Goal: Task Accomplishment & Management: Complete application form

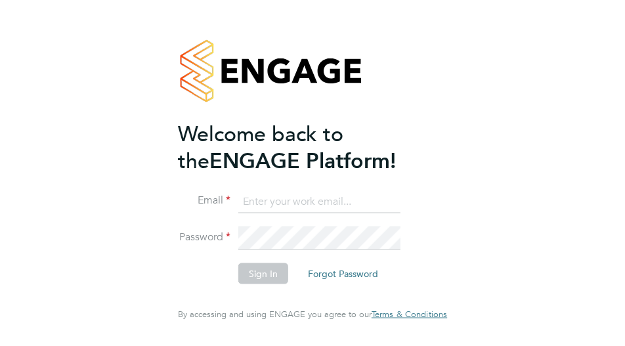
type input "jenette.stanley@uk.g4s.com"
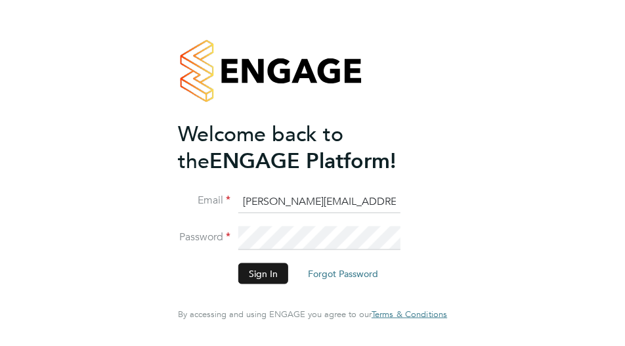
click at [263, 266] on button "Sign In" at bounding box center [264, 273] width 50 height 21
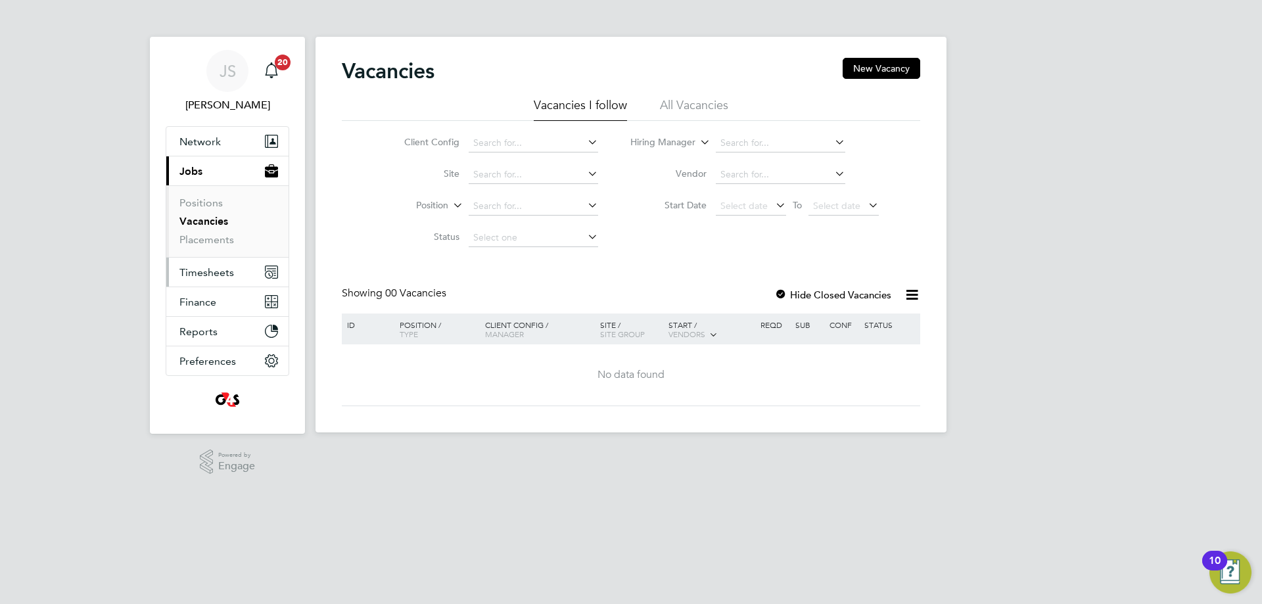
click at [208, 270] on span "Timesheets" at bounding box center [206, 272] width 55 height 12
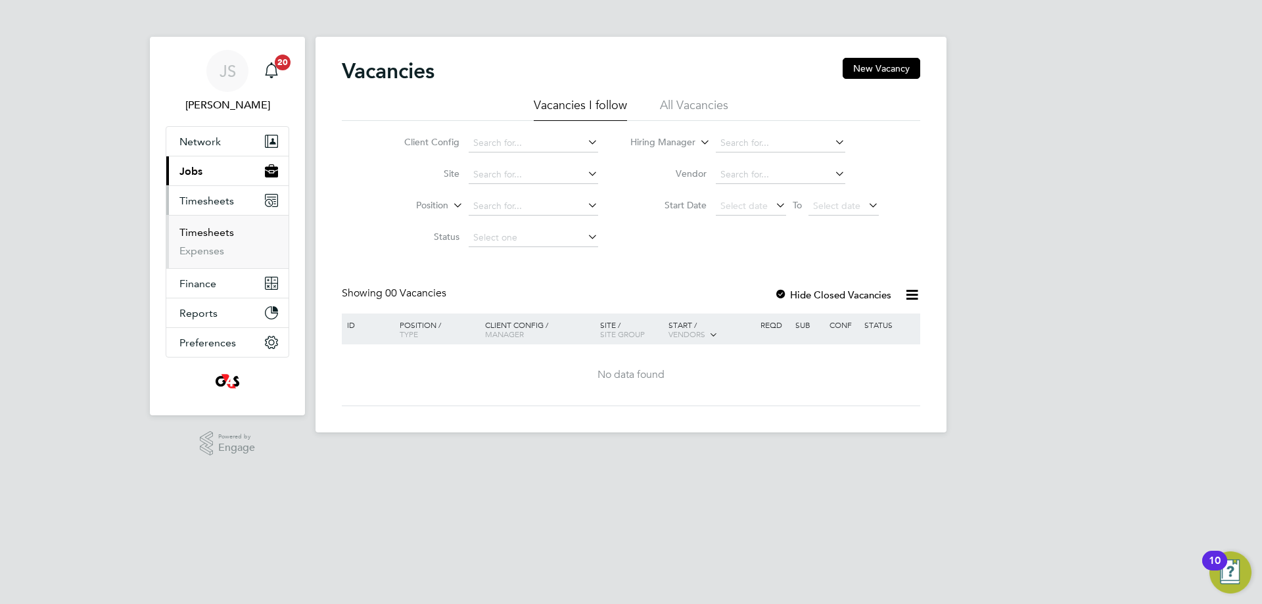
click at [199, 234] on link "Timesheets" at bounding box center [206, 232] width 55 height 12
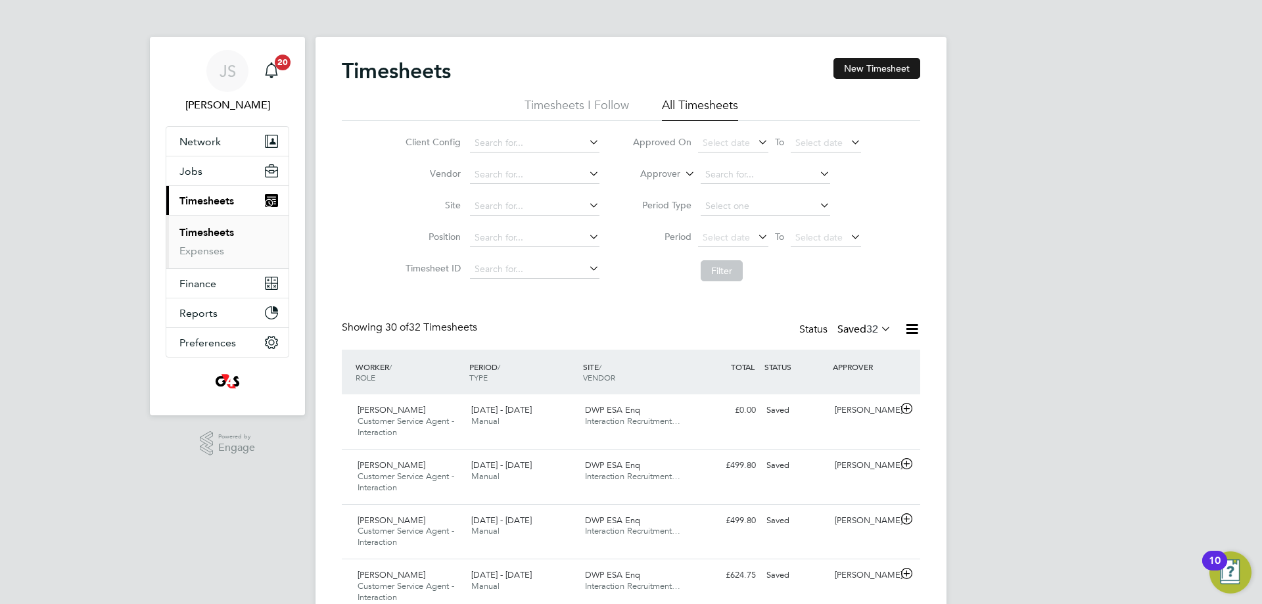
click at [860, 67] on button "New Timesheet" at bounding box center [876, 68] width 87 height 21
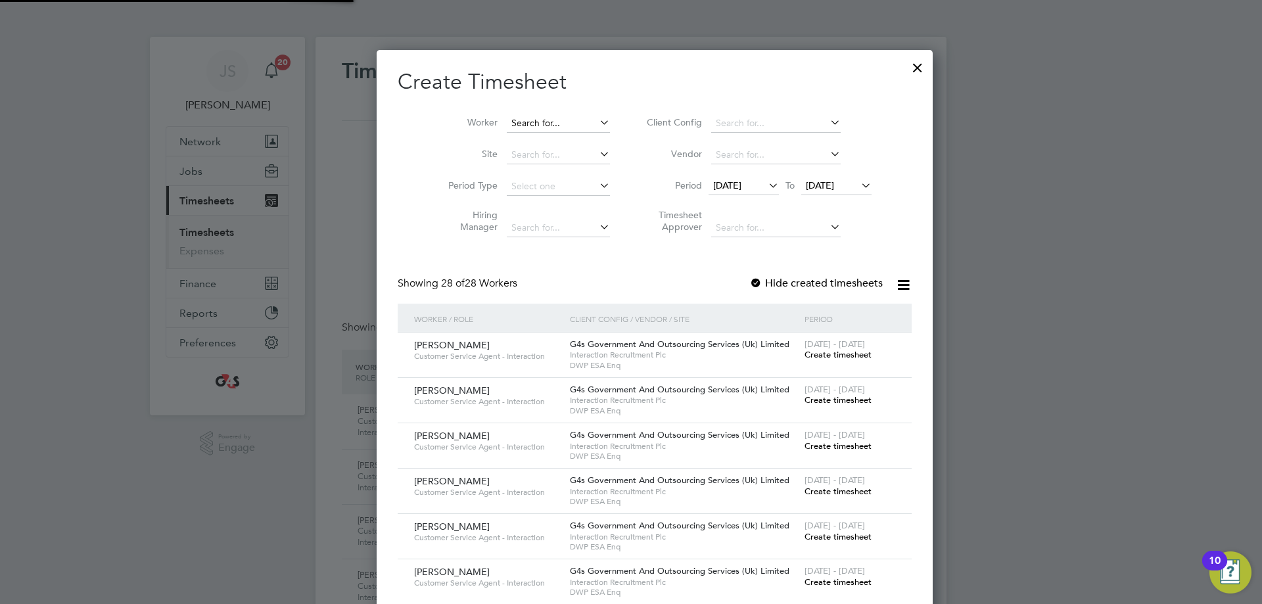
click at [514, 122] on input at bounding box center [558, 123] width 103 height 18
click at [547, 159] on li "Abhi nand Thiruthiyil" at bounding box center [535, 159] width 106 height 18
type input "[PERSON_NAME]"
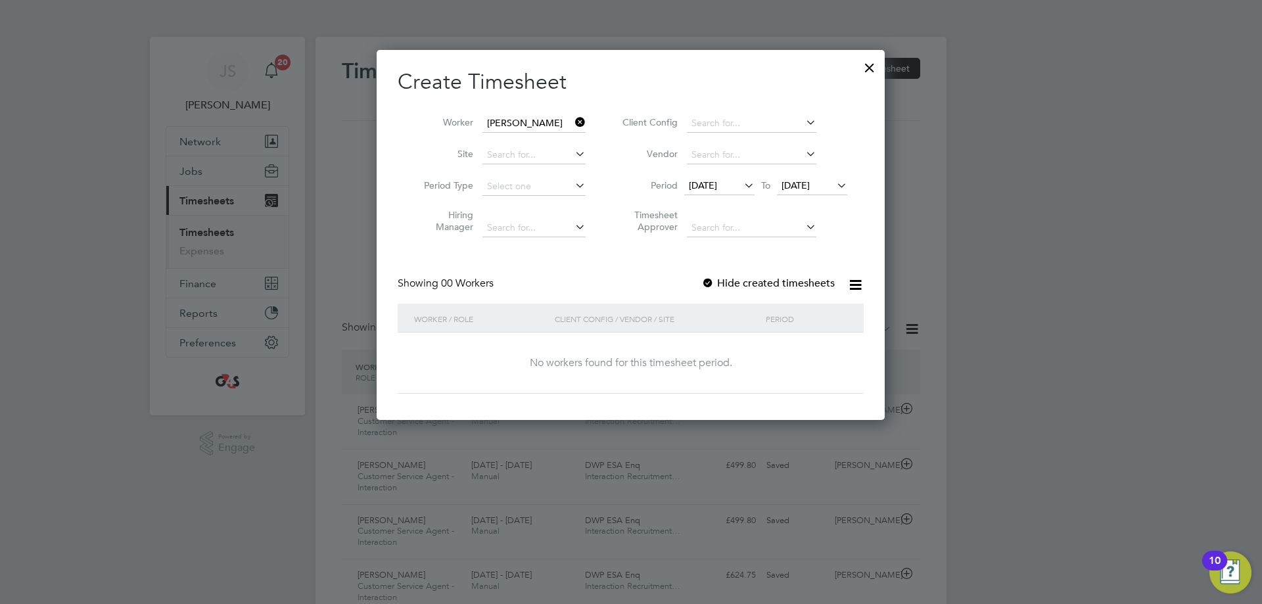
click at [717, 187] on span "[DATE]" at bounding box center [703, 185] width 28 height 12
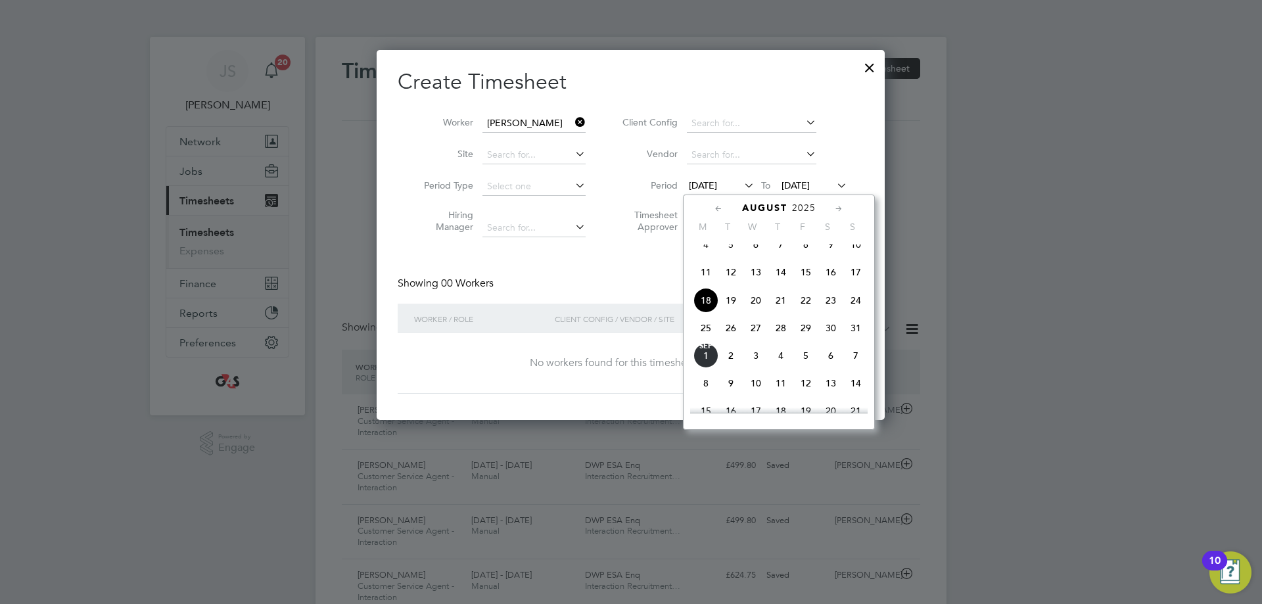
click at [707, 340] on span "25" at bounding box center [705, 327] width 25 height 25
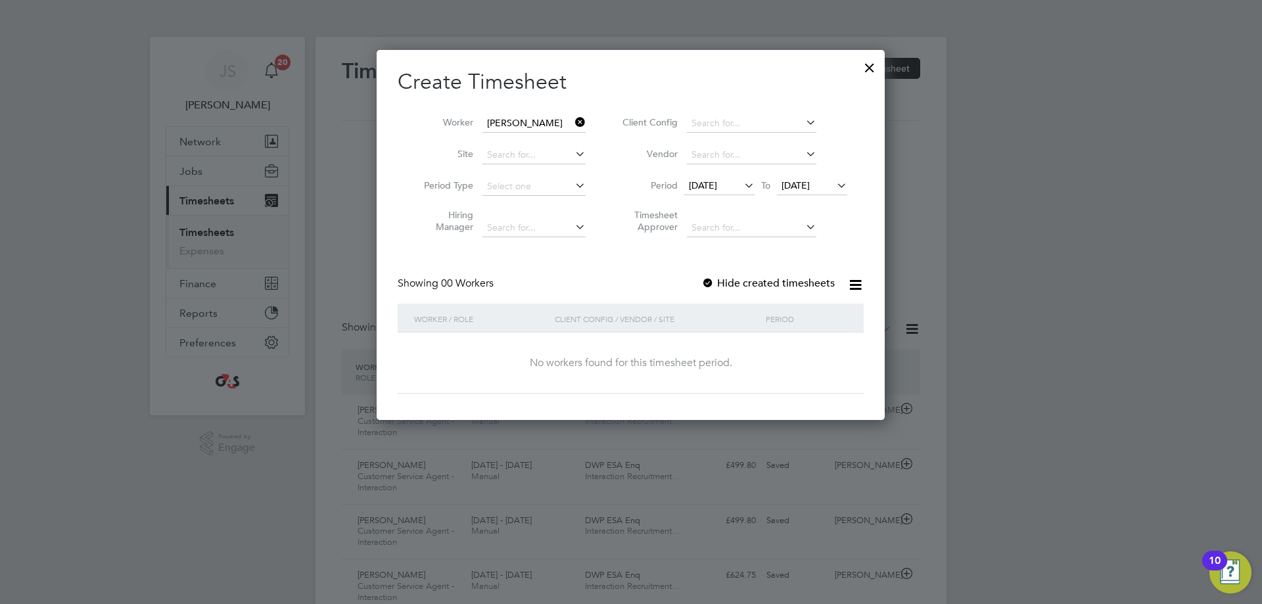
click at [739, 279] on label "Hide created timesheets" at bounding box center [767, 283] width 133 height 13
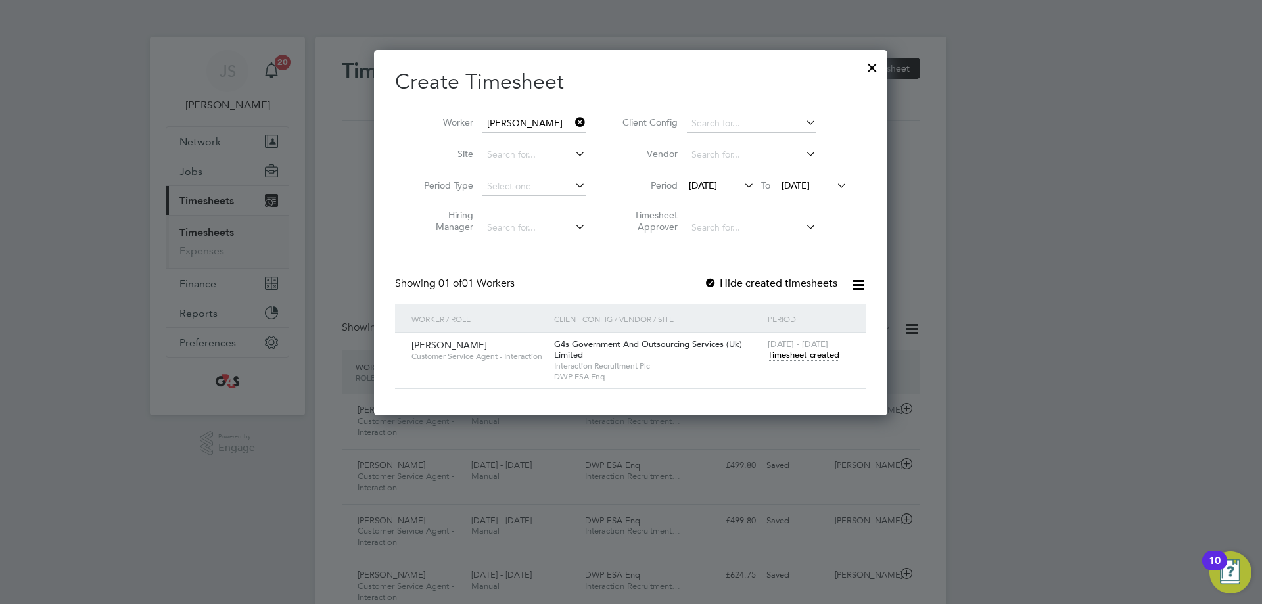
click at [800, 356] on span "Timesheet created" at bounding box center [803, 355] width 72 height 12
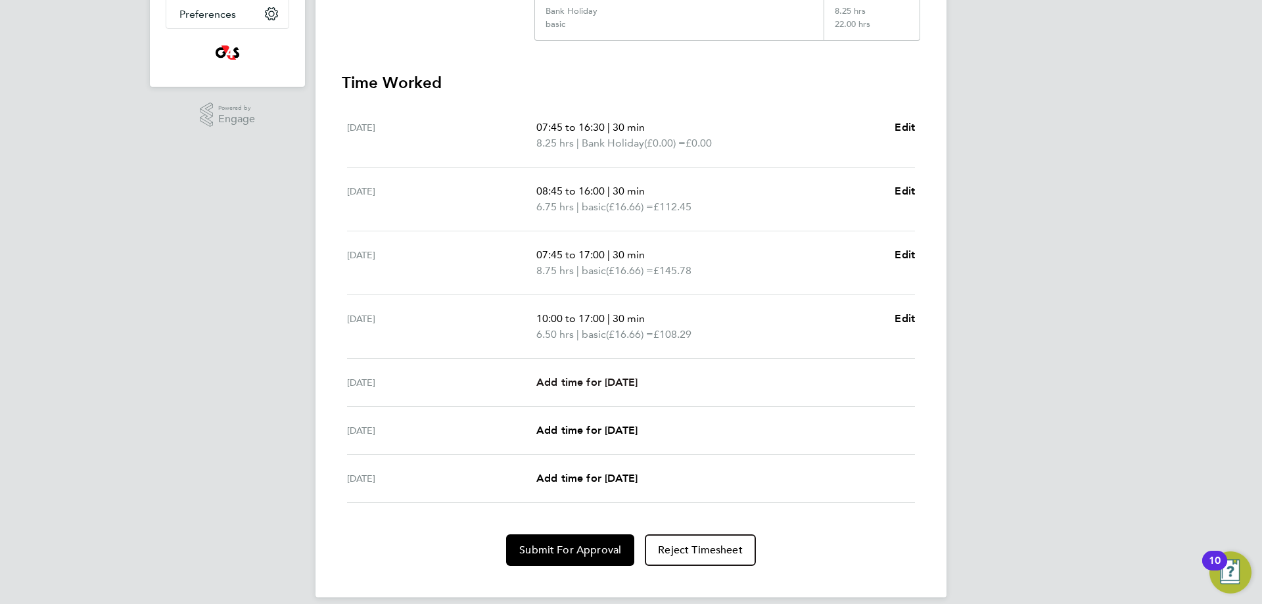
click at [610, 380] on span "Add time for [DATE]" at bounding box center [586, 382] width 101 height 12
select select "30"
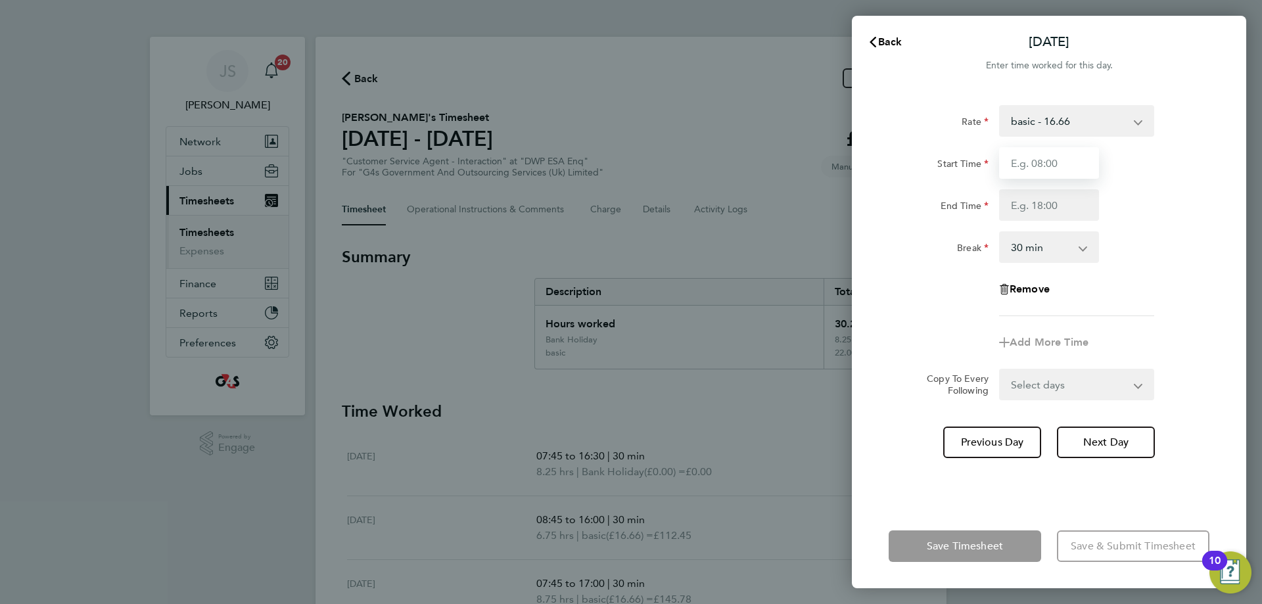
click at [1050, 165] on input "Start Time" at bounding box center [1049, 163] width 100 height 32
type input "08:45"
click at [1027, 211] on input "End Time" at bounding box center [1049, 205] width 100 height 32
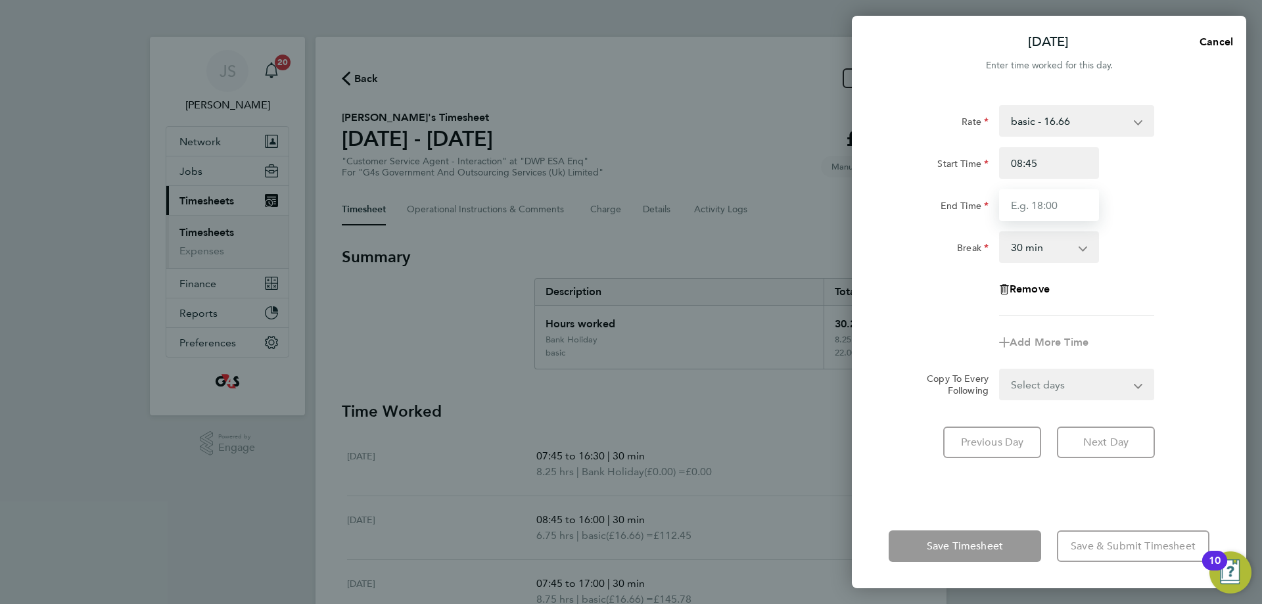
type input "16:30"
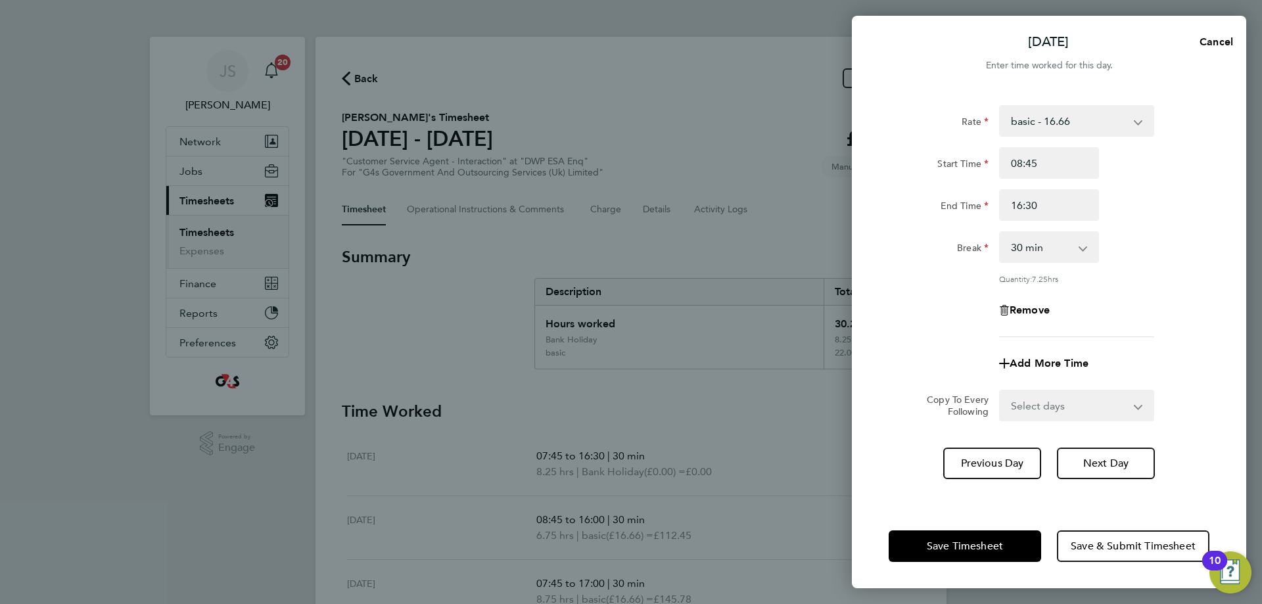
click at [1173, 248] on div "Break 0 min 15 min 30 min 45 min 60 min 75 min 90 min" at bounding box center [1048, 247] width 331 height 32
click at [990, 547] on span "Save Timesheet" at bounding box center [964, 545] width 76 height 13
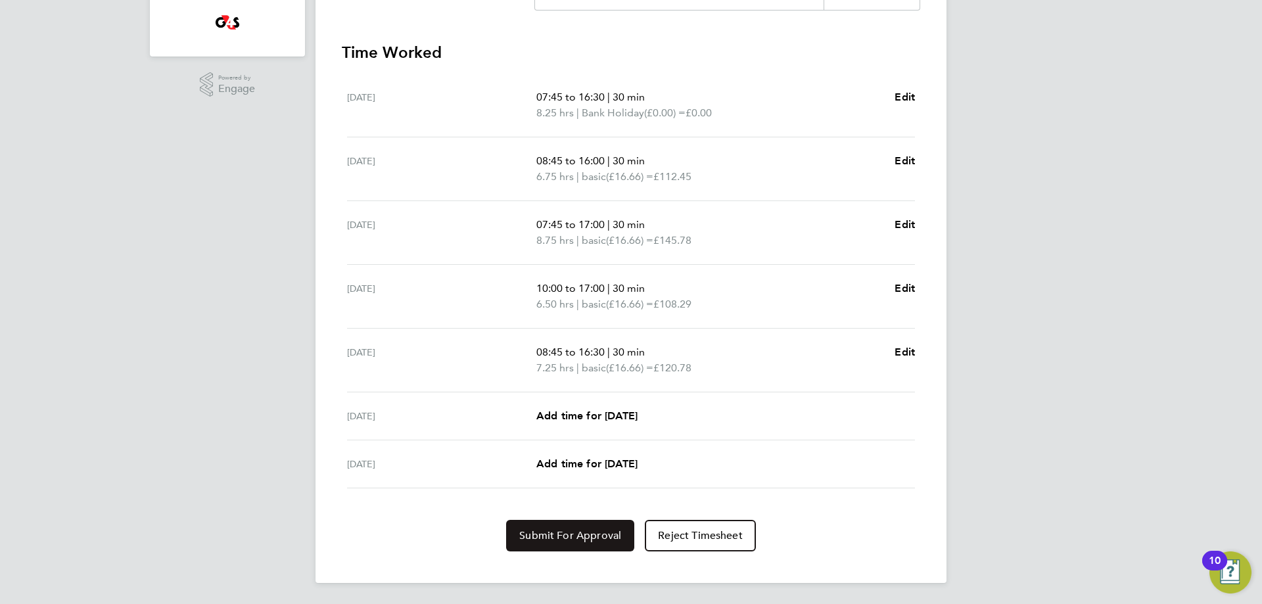
click at [570, 536] on span "Submit For Approval" at bounding box center [570, 535] width 102 height 13
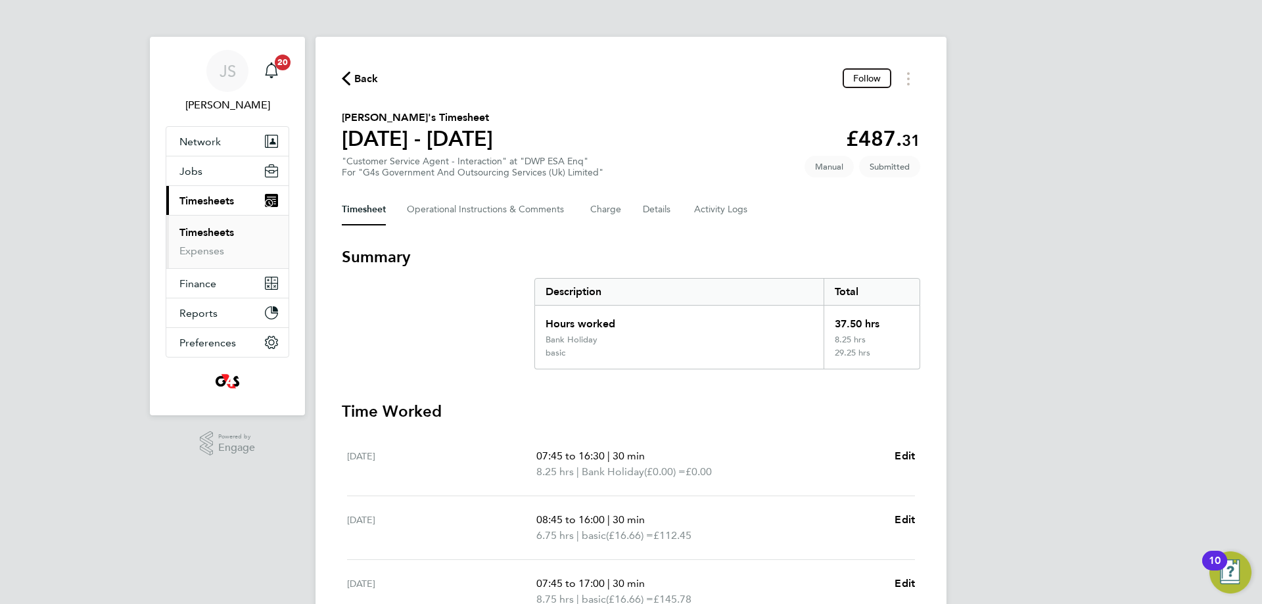
click at [357, 84] on span "Back" at bounding box center [366, 79] width 24 height 16
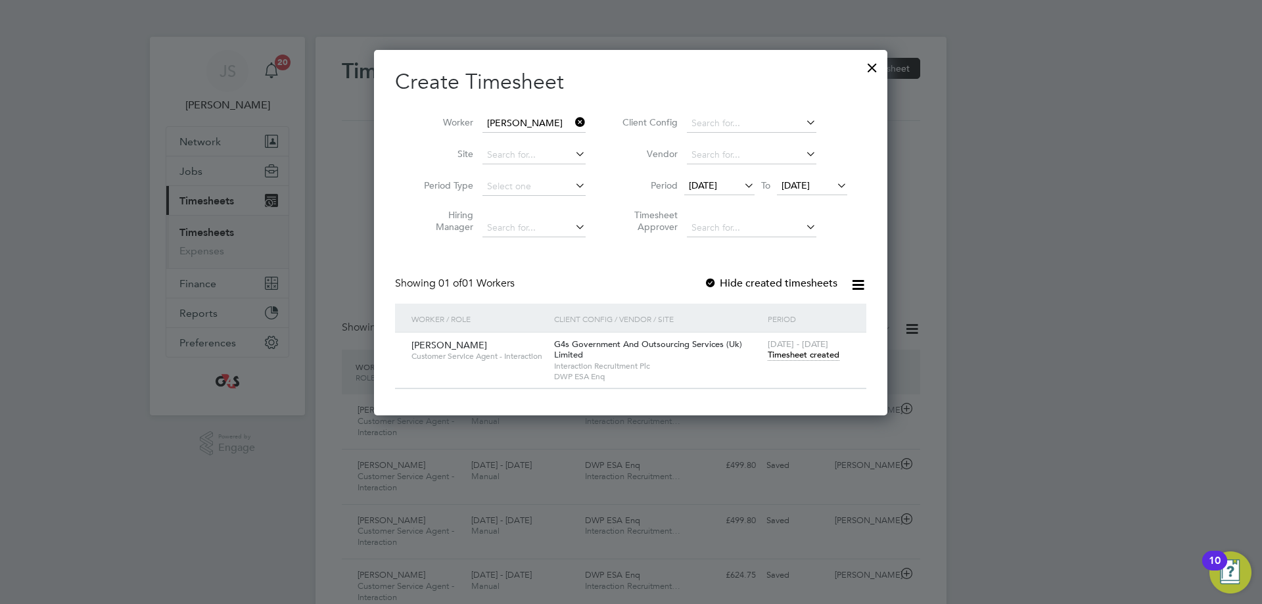
click at [572, 123] on icon at bounding box center [572, 122] width 0 height 18
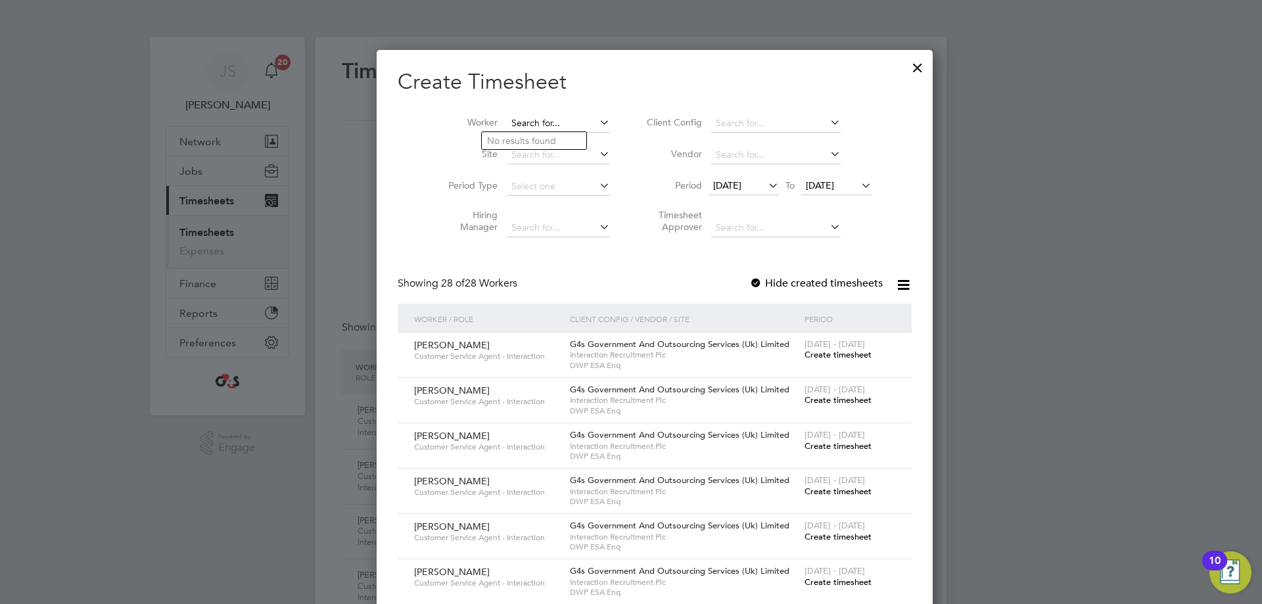
click at [548, 121] on input at bounding box center [558, 123] width 103 height 18
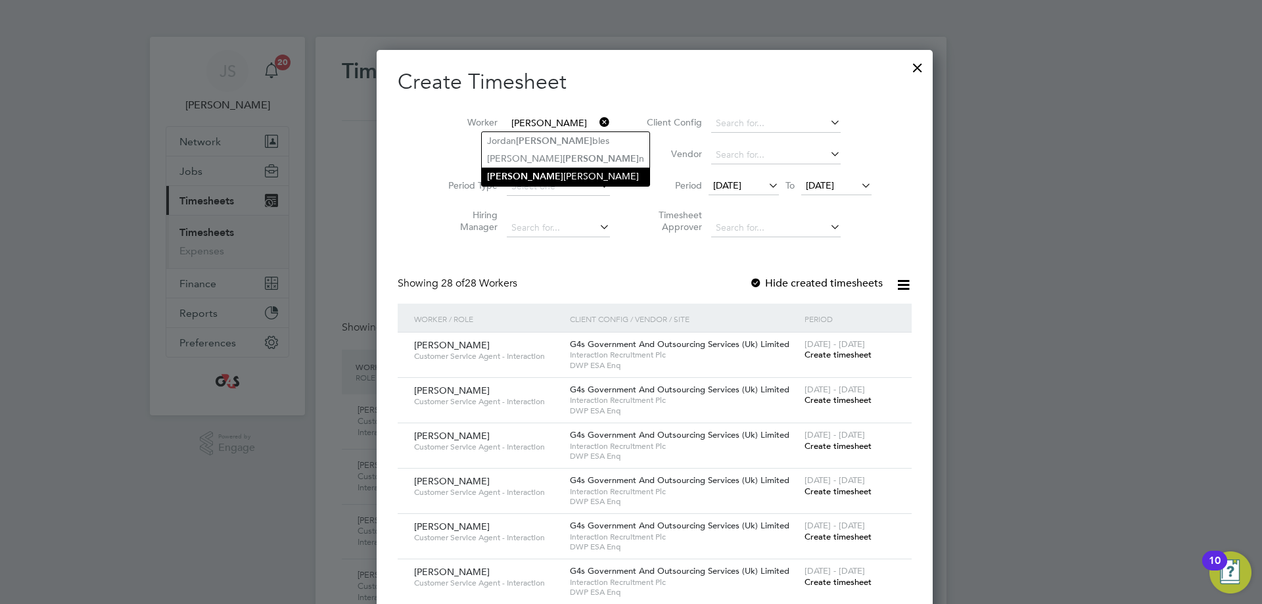
click at [561, 172] on li "[PERSON_NAME]" at bounding box center [566, 177] width 168 height 18
type input "[PERSON_NAME]"
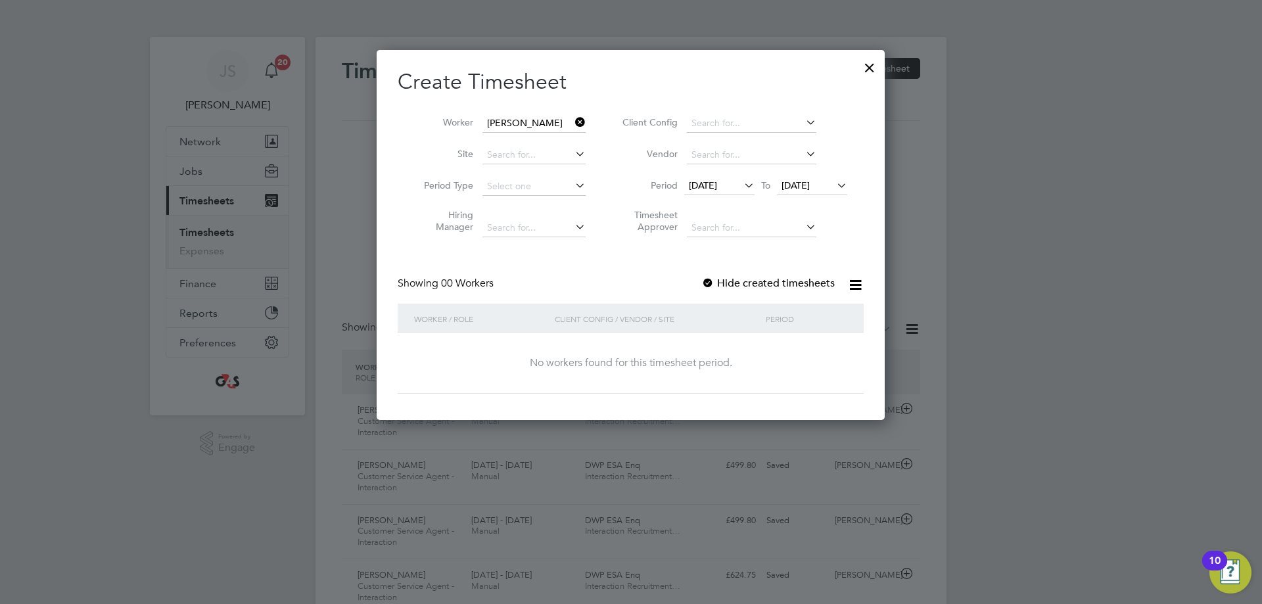
click at [732, 286] on label "Hide created timesheets" at bounding box center [767, 283] width 133 height 13
click at [740, 286] on label "Hide created timesheets" at bounding box center [767, 283] width 133 height 13
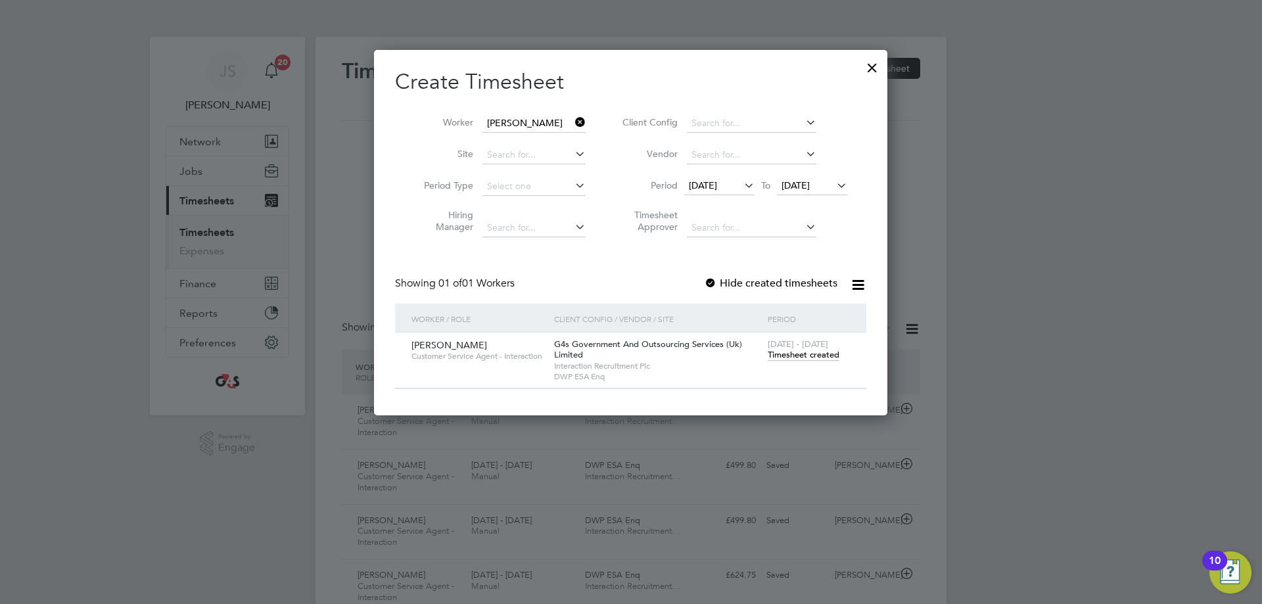
click at [807, 353] on span "Timesheet created" at bounding box center [803, 355] width 72 height 12
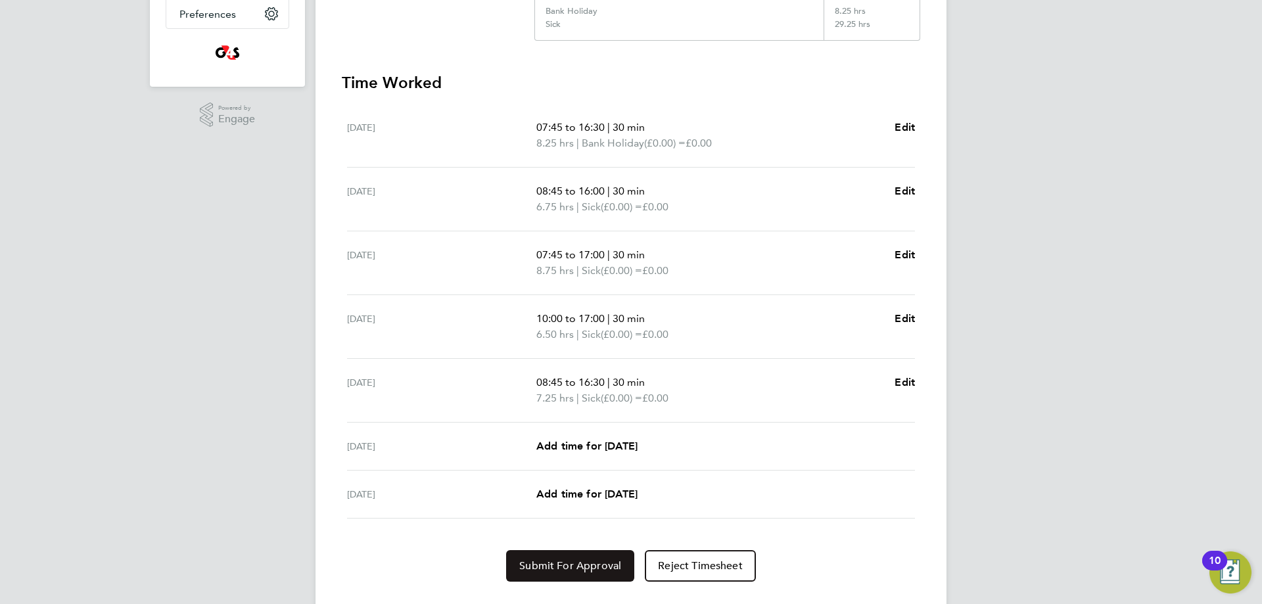
click at [571, 565] on span "Submit For Approval" at bounding box center [570, 565] width 102 height 13
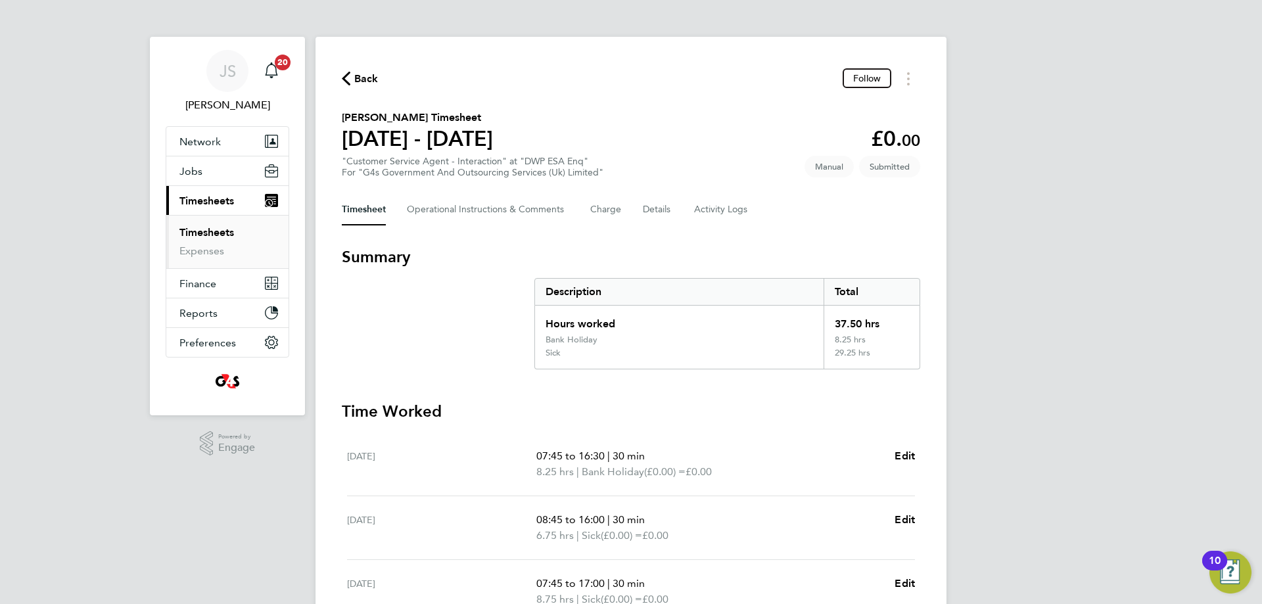
click at [366, 75] on span "Back" at bounding box center [366, 79] width 24 height 16
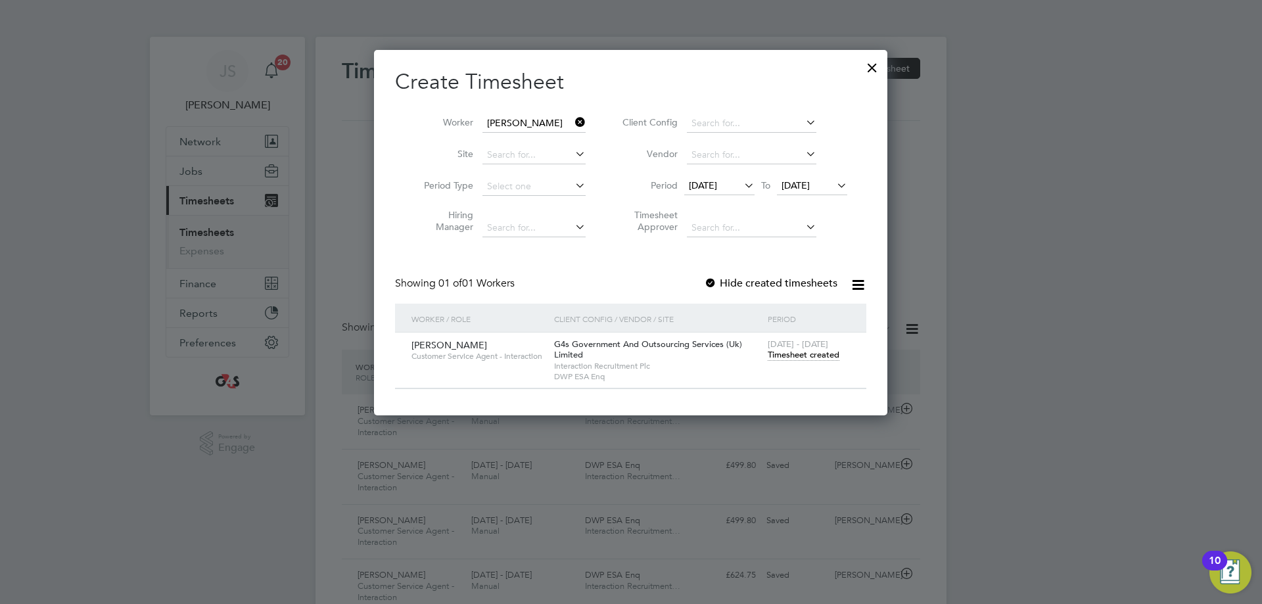
click at [572, 120] on icon at bounding box center [572, 122] width 0 height 18
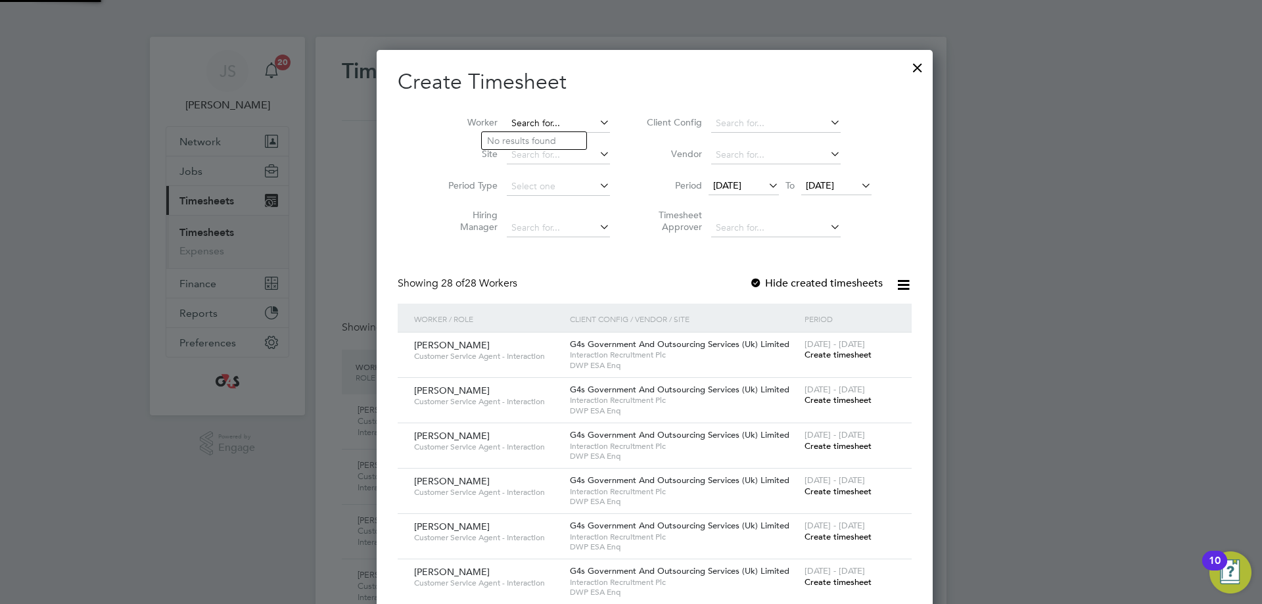
click at [534, 121] on input at bounding box center [558, 123] width 103 height 18
click at [551, 120] on input "[PERSON_NAME]" at bounding box center [558, 123] width 103 height 18
type input "c"
click at [509, 137] on li "[PERSON_NAME] i" at bounding box center [536, 141] width 108 height 18
type input "[PERSON_NAME]"
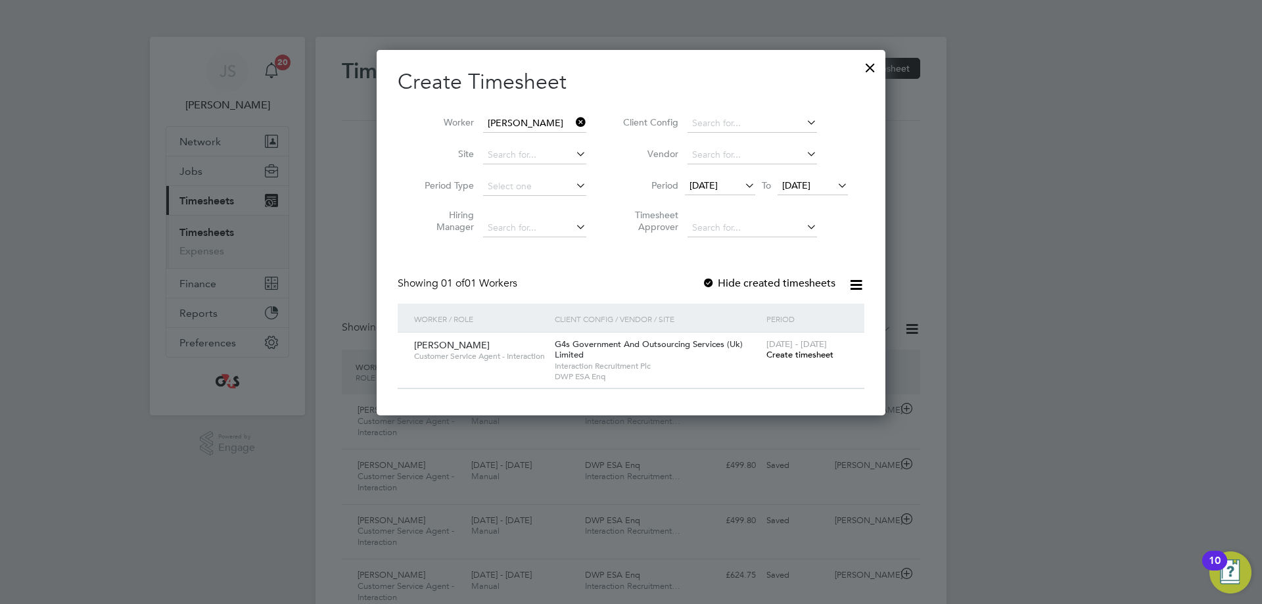
click at [796, 352] on span "Create timesheet" at bounding box center [799, 354] width 67 height 11
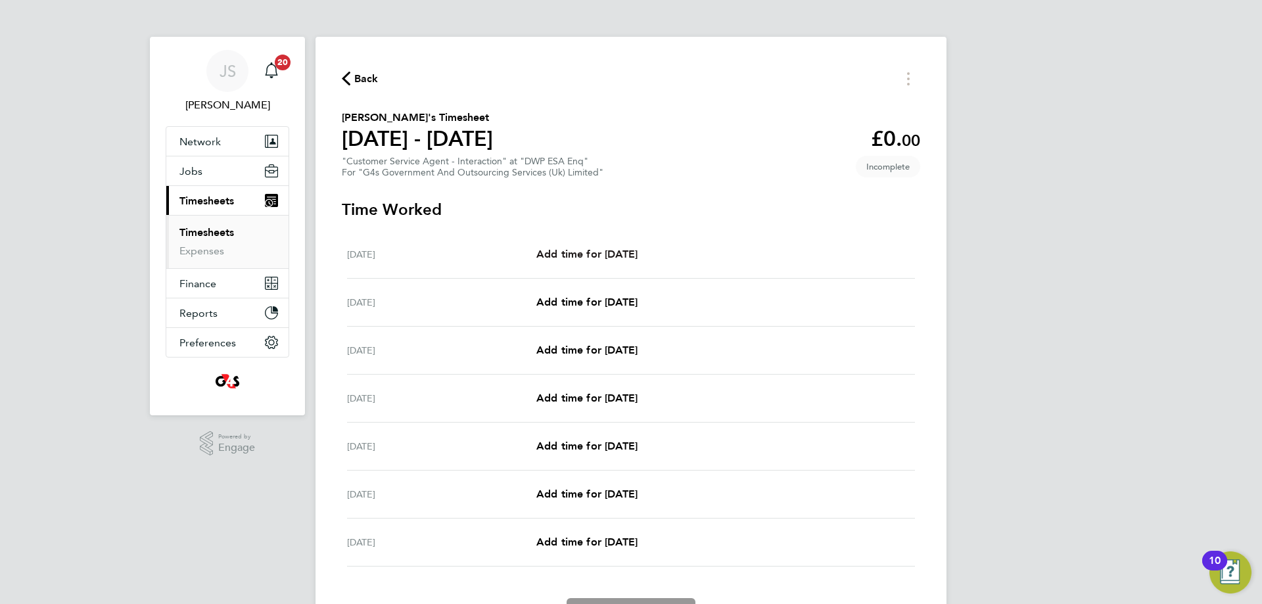
click at [591, 248] on span "Add time for [DATE]" at bounding box center [586, 254] width 101 height 12
select select "30"
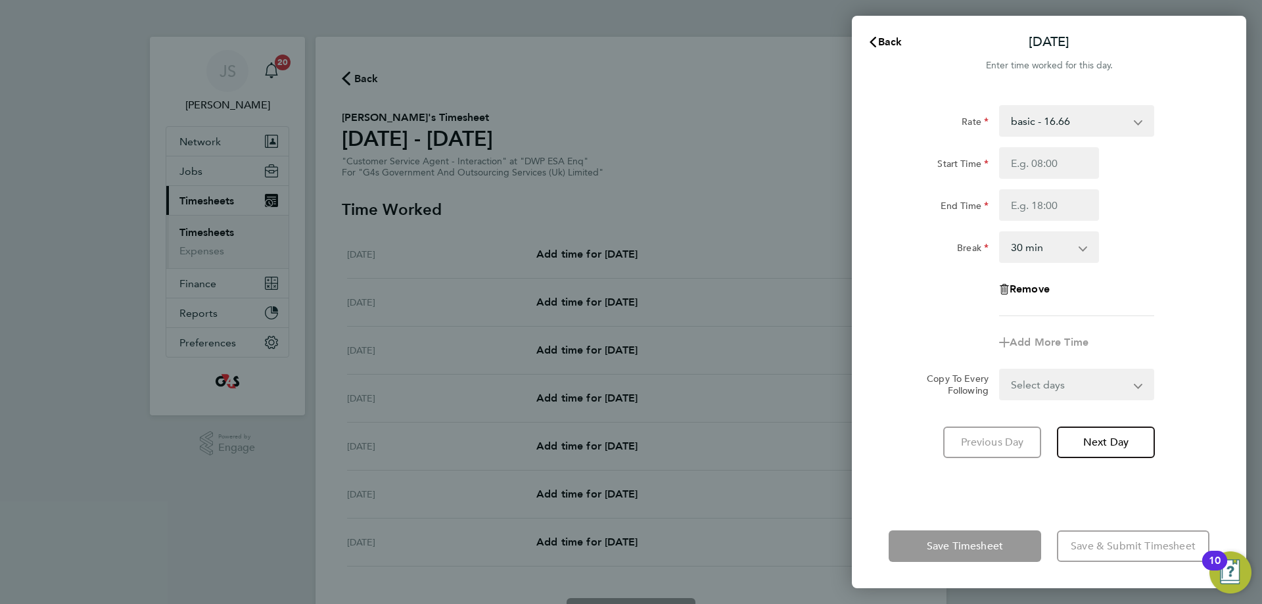
click at [1127, 119] on select "basic - 16.66 Annual Leave x2 - 32.79 Bank Holiday System Issue Not Paid Sick S…" at bounding box center [1068, 120] width 137 height 29
select select "30"
click at [1058, 159] on input "Start Time" at bounding box center [1049, 163] width 100 height 32
type input "07:45"
click at [1045, 205] on input "End Time" at bounding box center [1049, 205] width 100 height 32
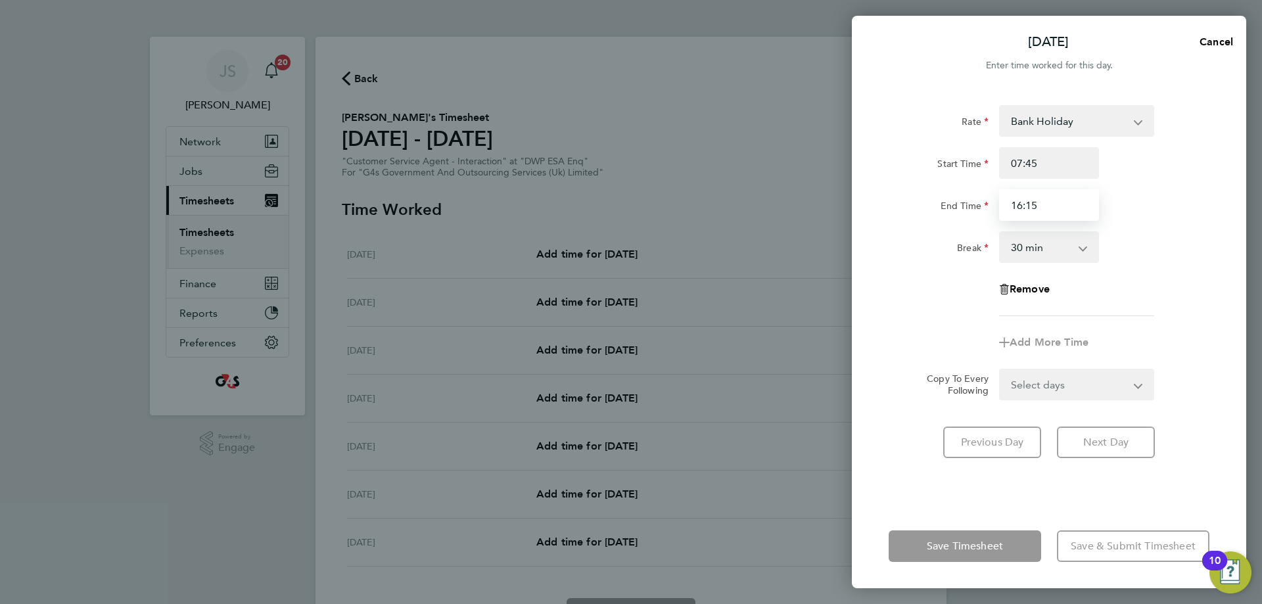
type input "16:15"
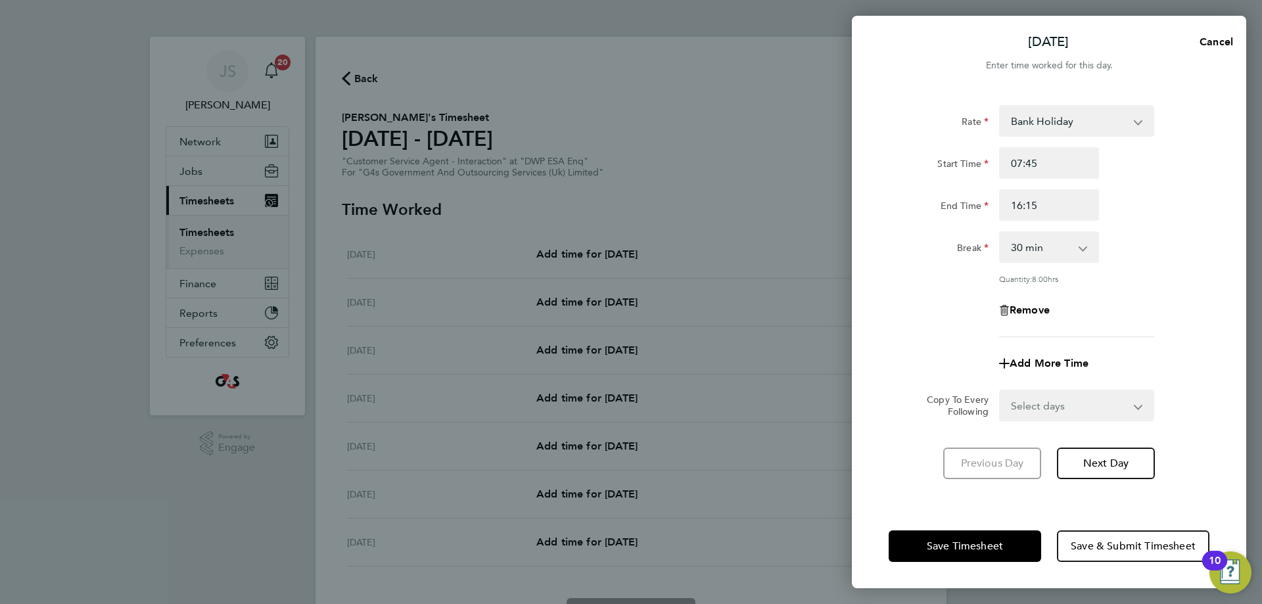
click at [1151, 252] on div "Break 0 min 15 min 30 min 45 min 60 min 75 min 90 min" at bounding box center [1048, 247] width 331 height 32
click at [1205, 40] on span "Cancel" at bounding box center [1213, 41] width 37 height 12
select select "30"
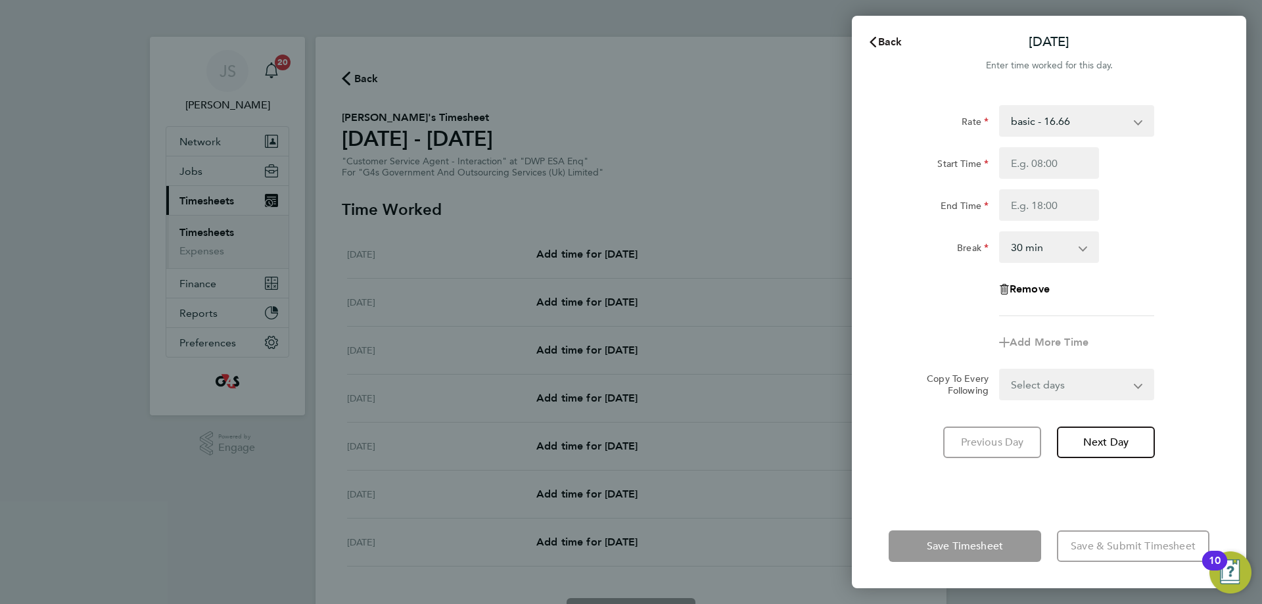
click at [888, 43] on span "Back" at bounding box center [890, 41] width 24 height 12
